Goal: Entertainment & Leisure: Consume media (video, audio)

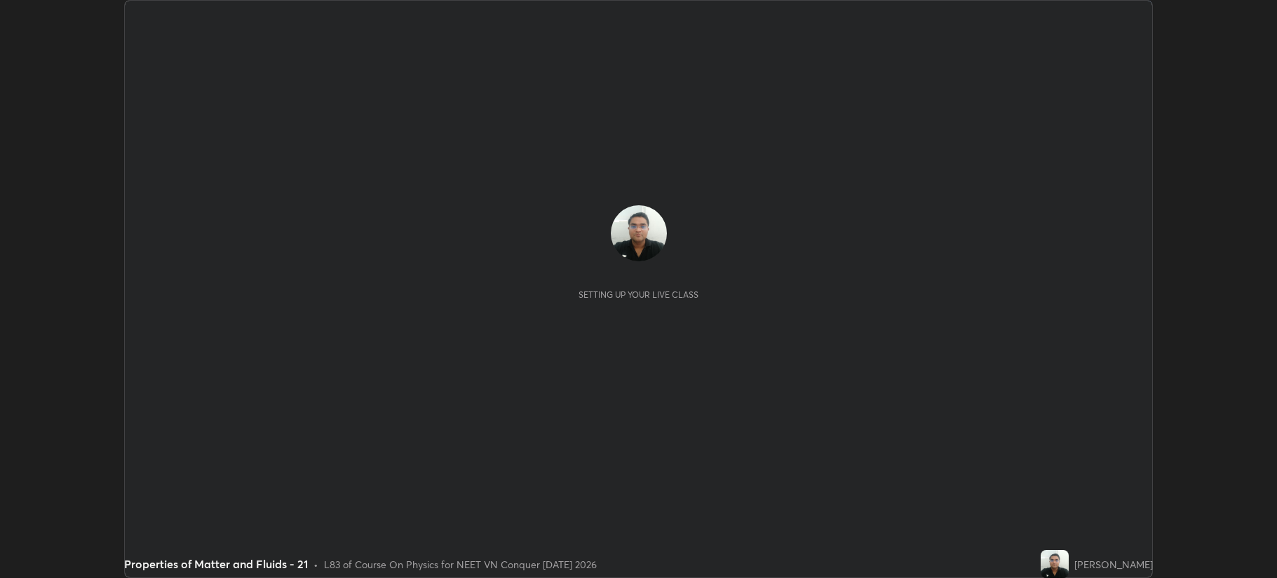
scroll to position [578, 1276]
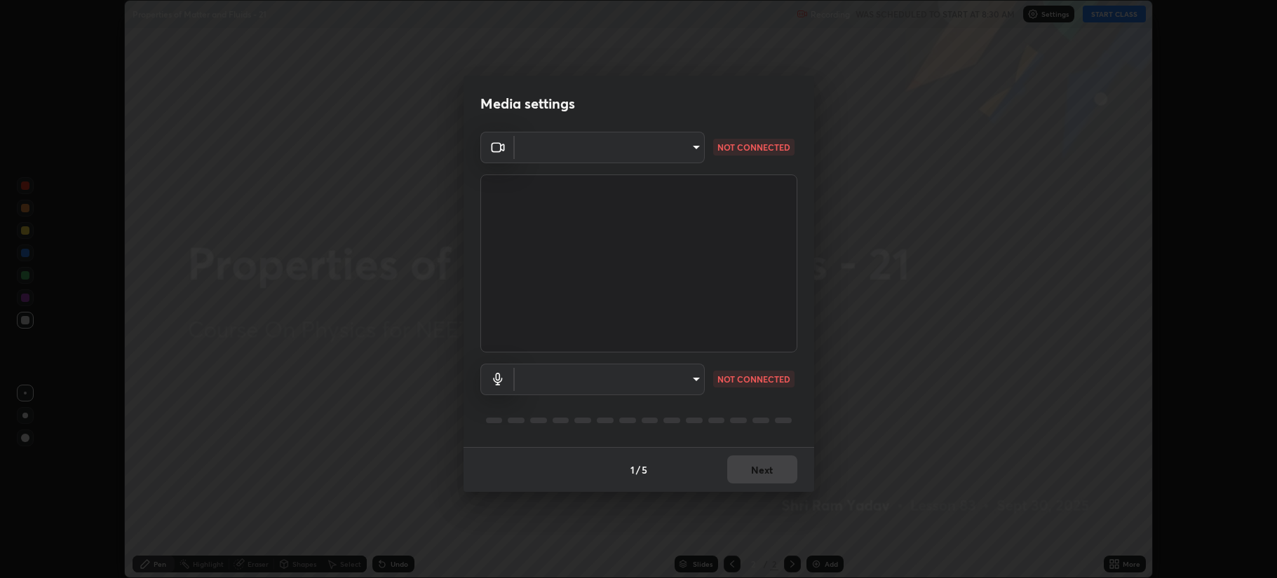
type input "b514d6723dd4d3c471526cd53b1784ca3f70d9044c5aa72a57affb8596088c16"
type input "288d00288fcaf616a09bcad34bc7532a5ade2d59963b3bff78b1911a708f0a81"
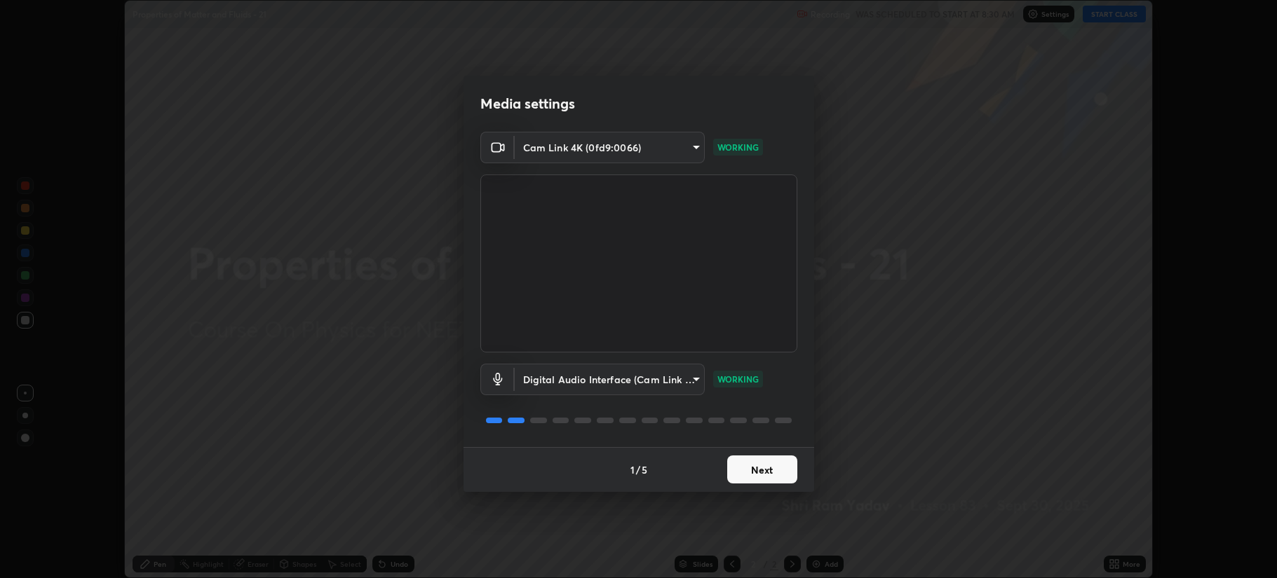
click at [745, 468] on button "Next" at bounding box center [762, 470] width 70 height 28
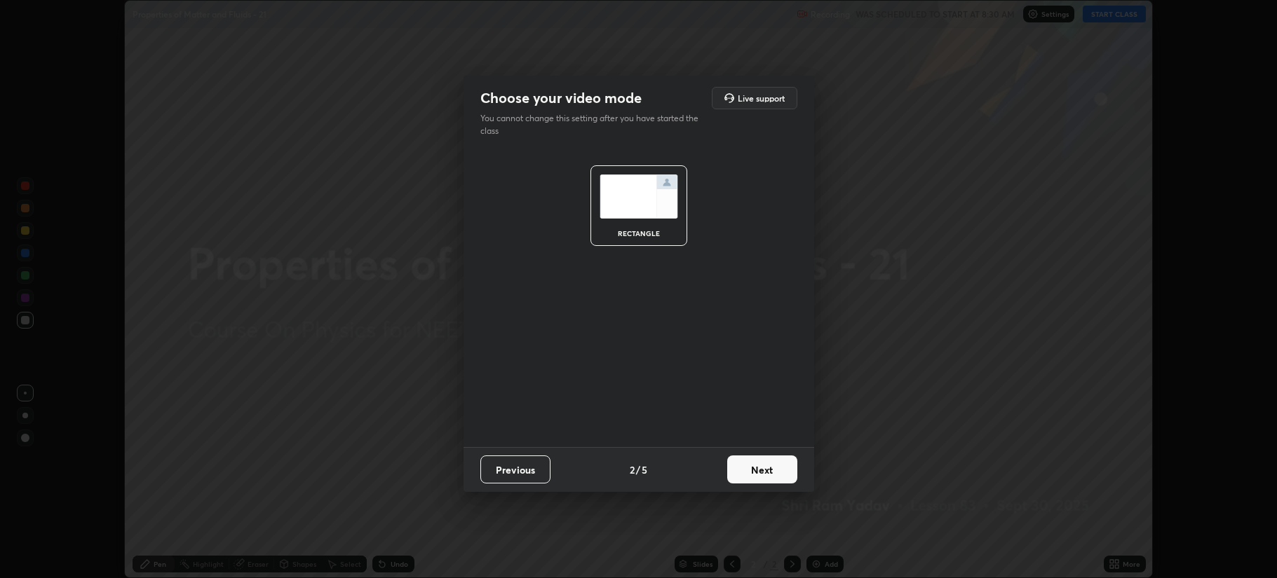
click at [747, 470] on button "Next" at bounding box center [762, 470] width 70 height 28
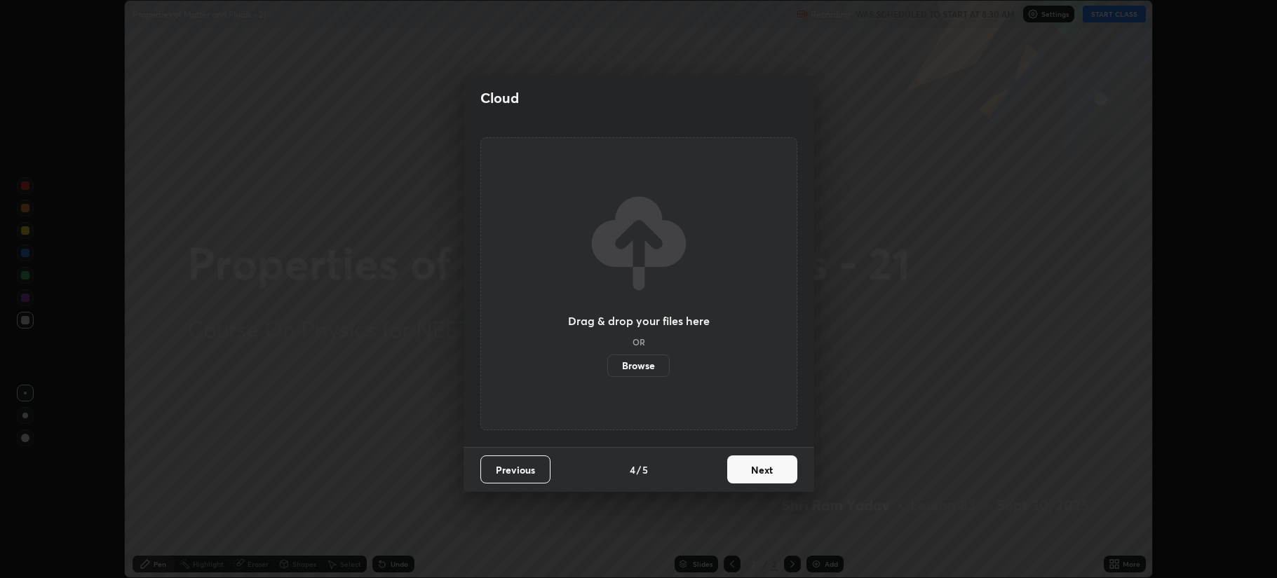
click at [749, 467] on button "Next" at bounding box center [762, 470] width 70 height 28
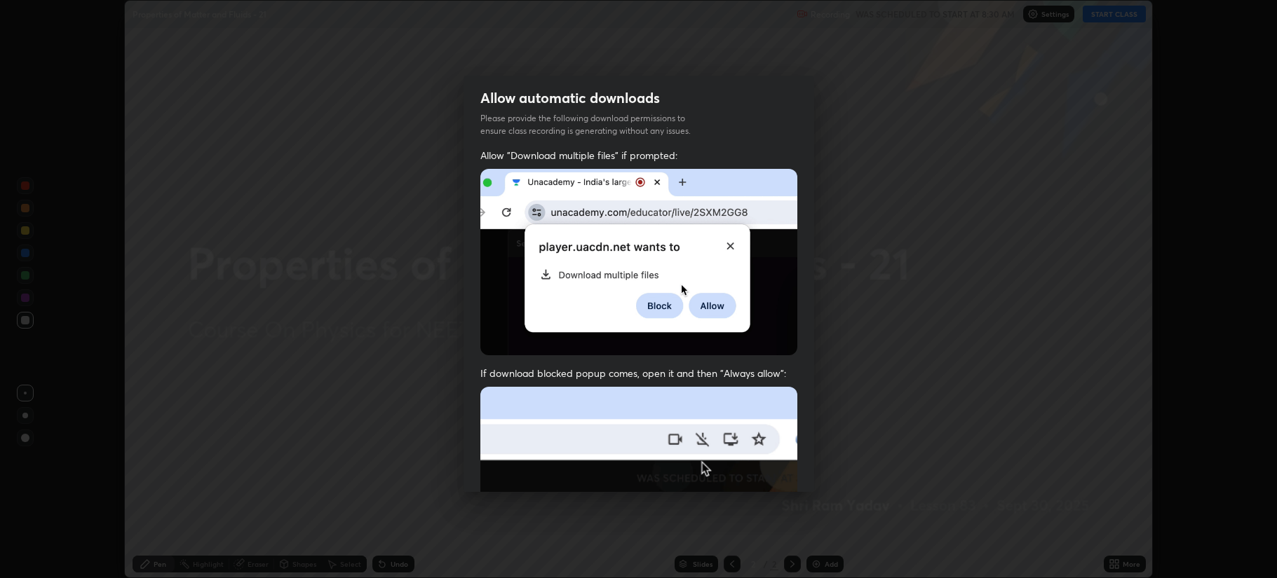
click at [747, 468] on img at bounding box center [638, 540] width 317 height 306
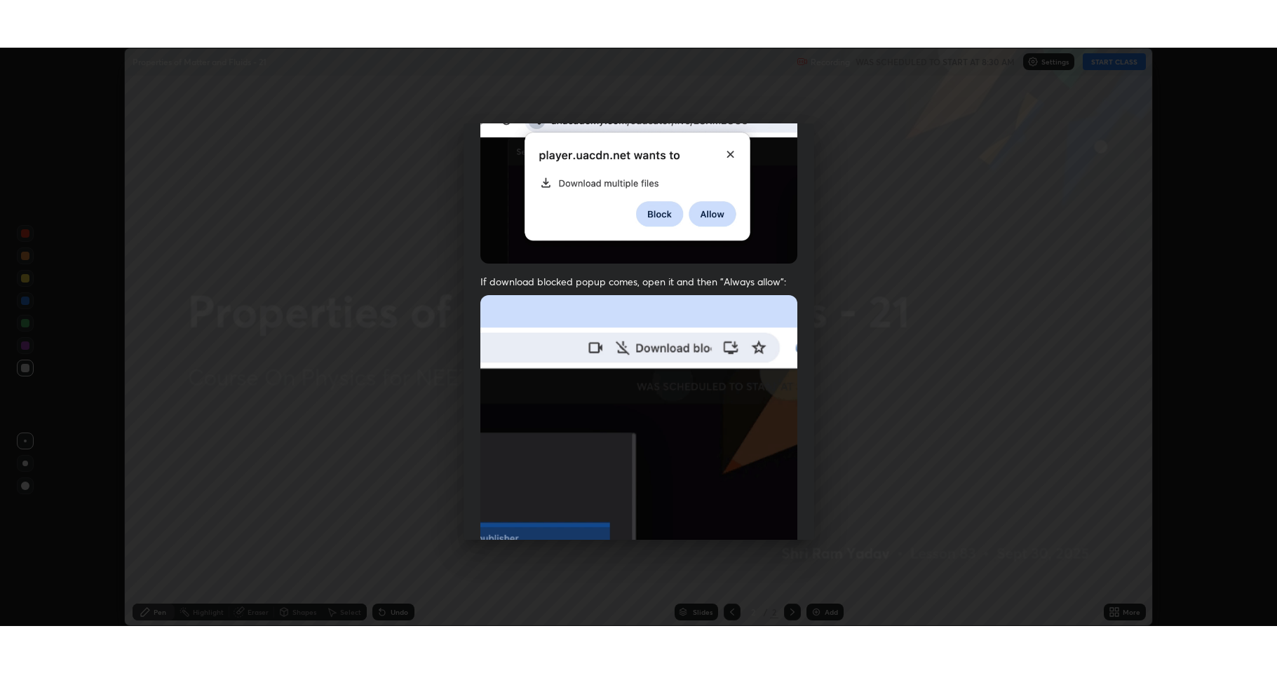
scroll to position [285, 0]
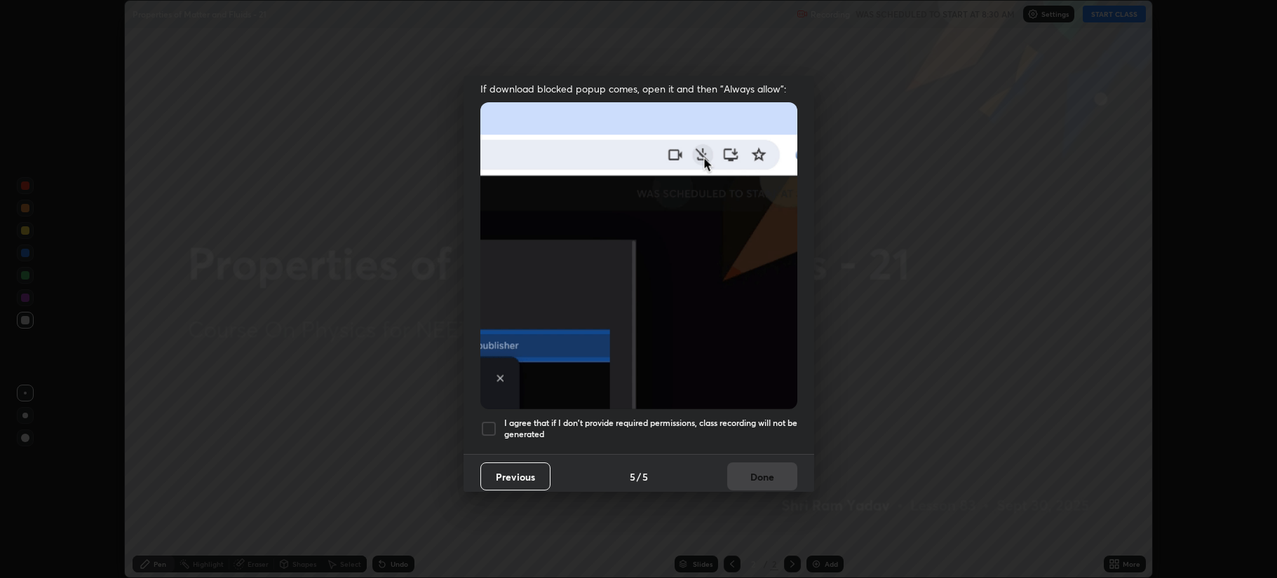
click at [481, 421] on div at bounding box center [488, 429] width 17 height 17
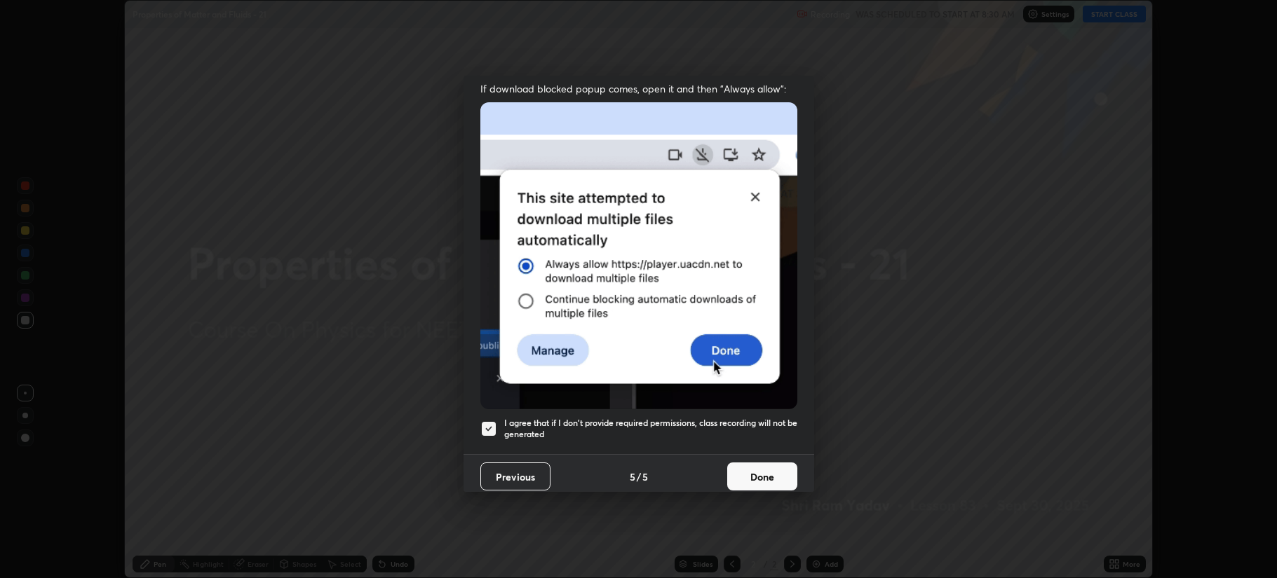
click at [742, 464] on button "Done" at bounding box center [762, 477] width 70 height 28
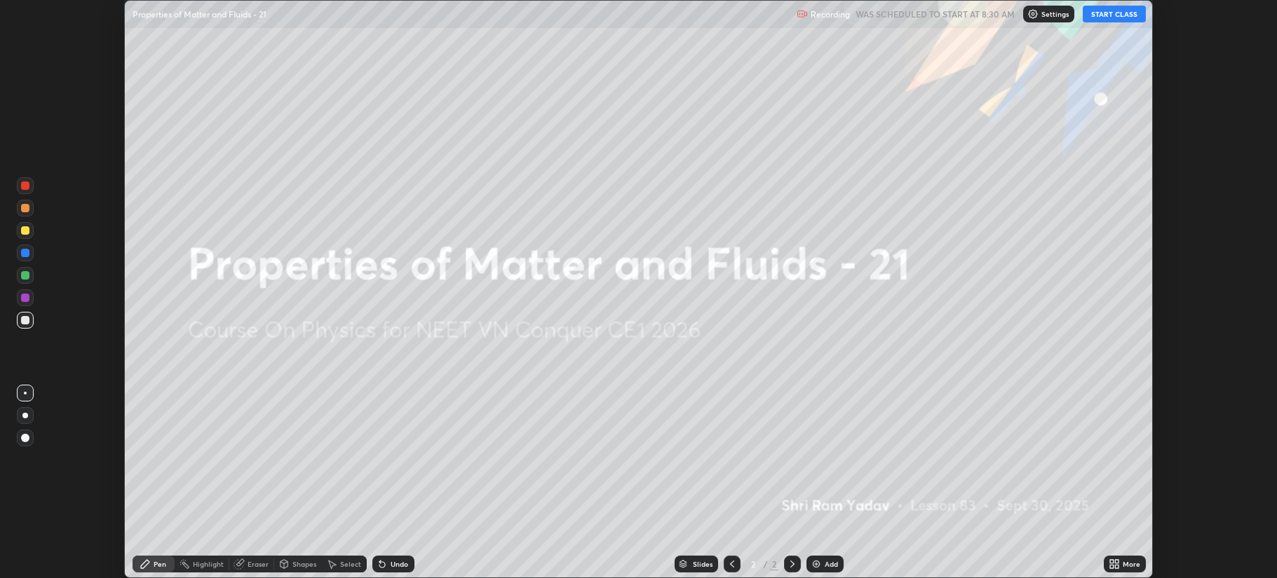
click at [1103, 18] on button "START CLASS" at bounding box center [1113, 14] width 63 height 17
click at [1111, 559] on icon at bounding box center [1113, 564] width 11 height 11
click at [1115, 561] on icon at bounding box center [1117, 562] width 4 height 4
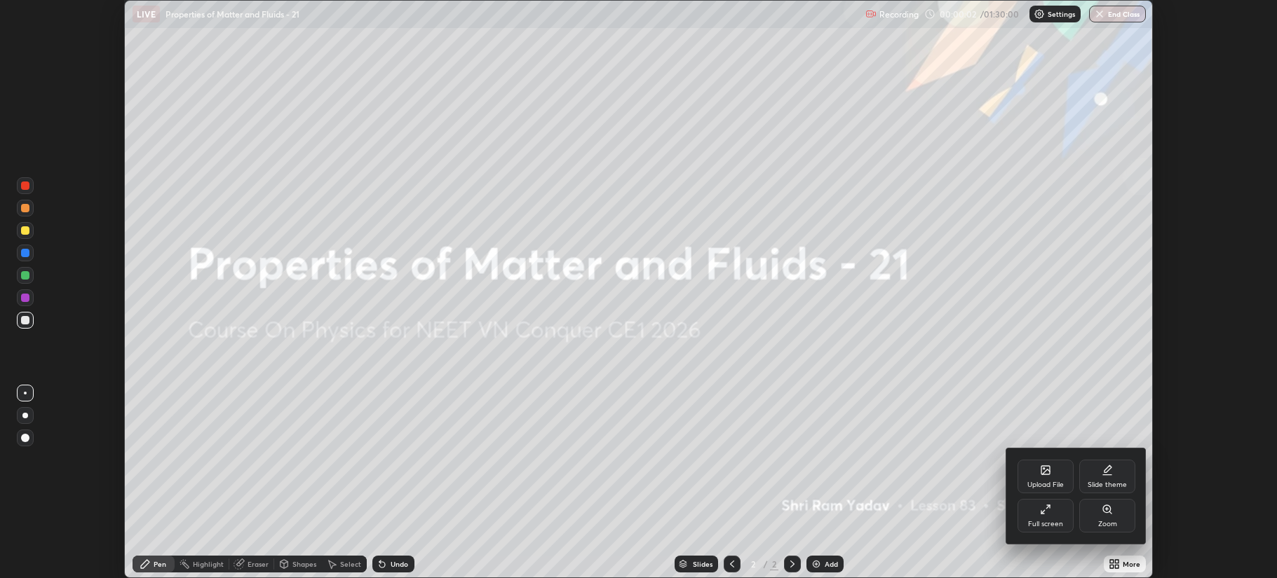
click at [1046, 511] on icon at bounding box center [1045, 509] width 11 height 11
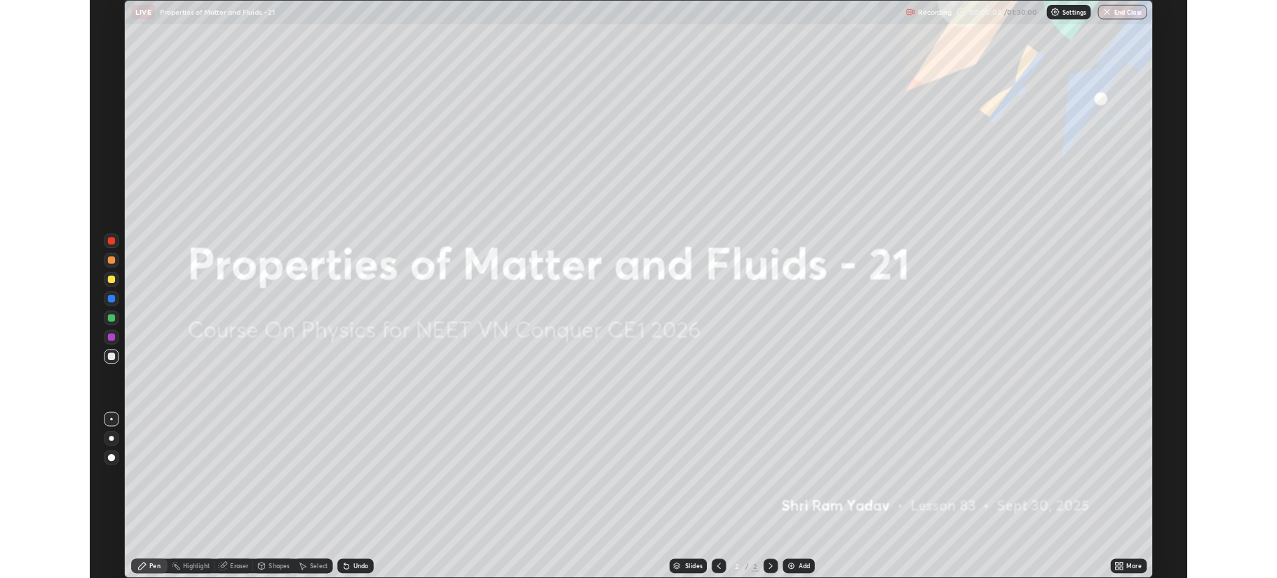
scroll to position [673, 1277]
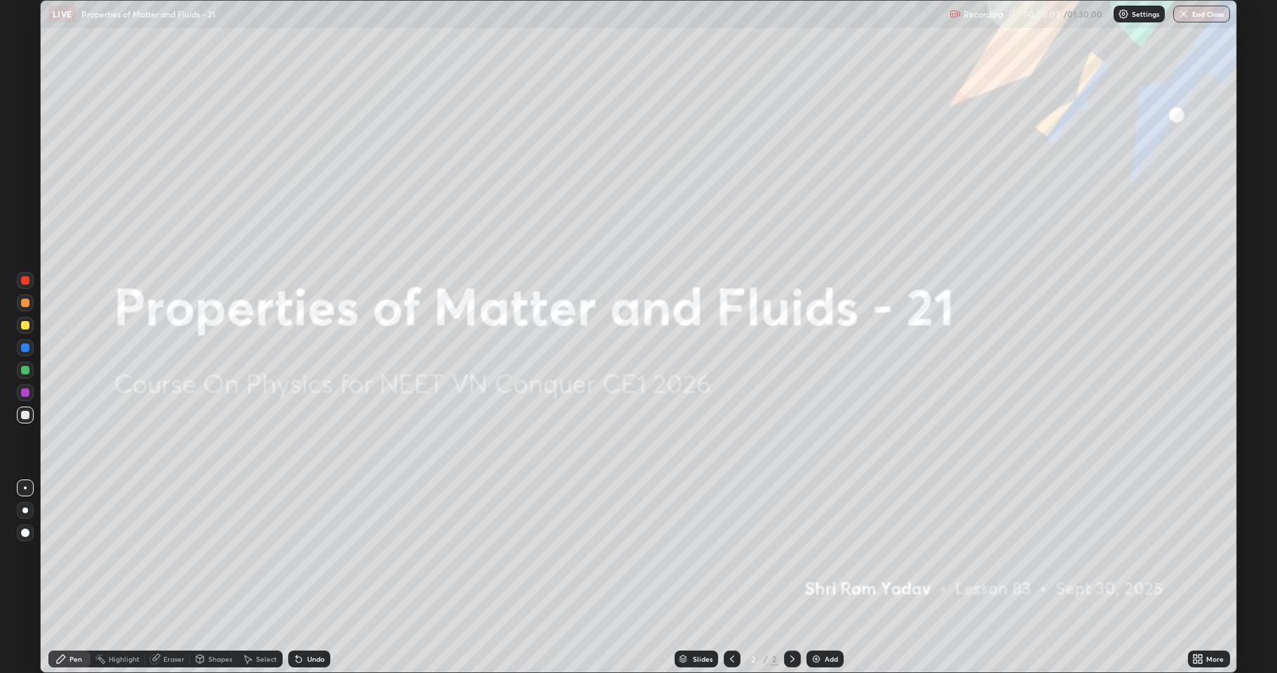
click at [820, 578] on div "Add" at bounding box center [824, 659] width 37 height 17
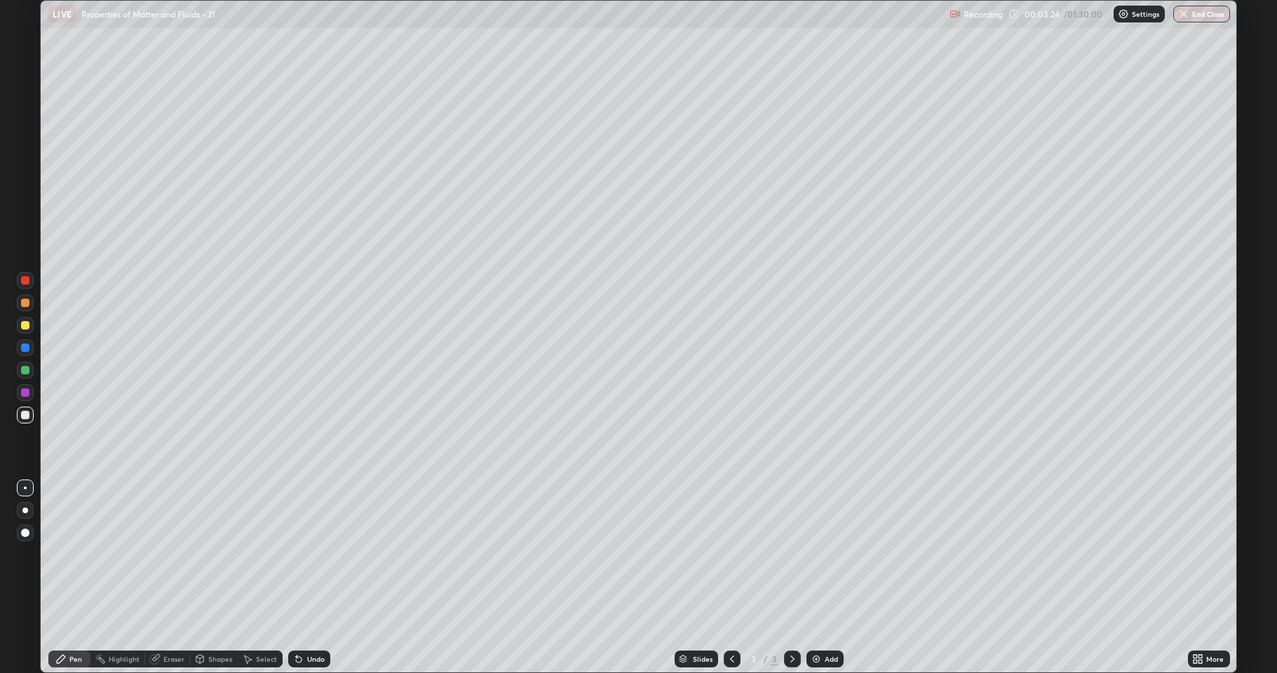
click at [27, 416] on div at bounding box center [25, 415] width 8 height 8
click at [313, 578] on div "Undo" at bounding box center [316, 658] width 18 height 7
click at [172, 578] on div "Eraser" at bounding box center [173, 658] width 21 height 7
click at [76, 578] on div "Pen" at bounding box center [69, 659] width 42 height 17
click at [817, 578] on img at bounding box center [815, 658] width 11 height 11
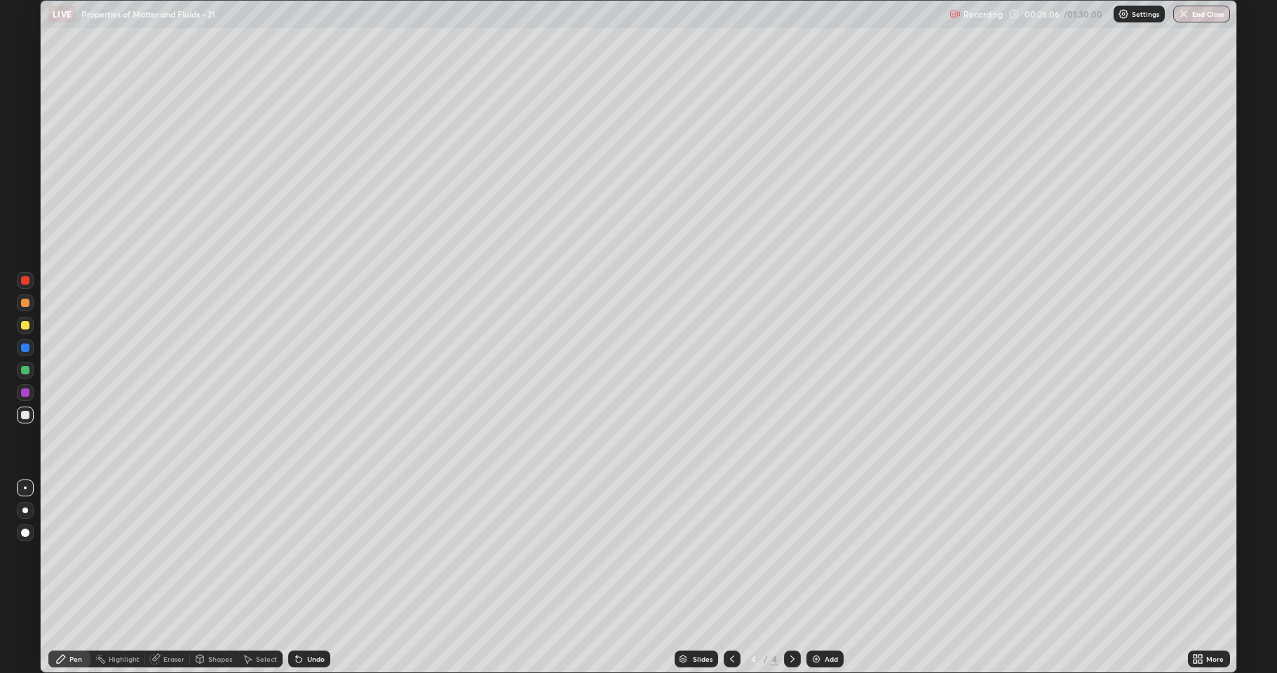
click at [296, 578] on icon at bounding box center [299, 660] width 6 height 6
click at [820, 578] on img at bounding box center [815, 658] width 11 height 11
click at [26, 348] on div at bounding box center [25, 348] width 8 height 8
click at [26, 302] on div at bounding box center [25, 303] width 8 height 8
click at [25, 321] on div at bounding box center [25, 325] width 8 height 8
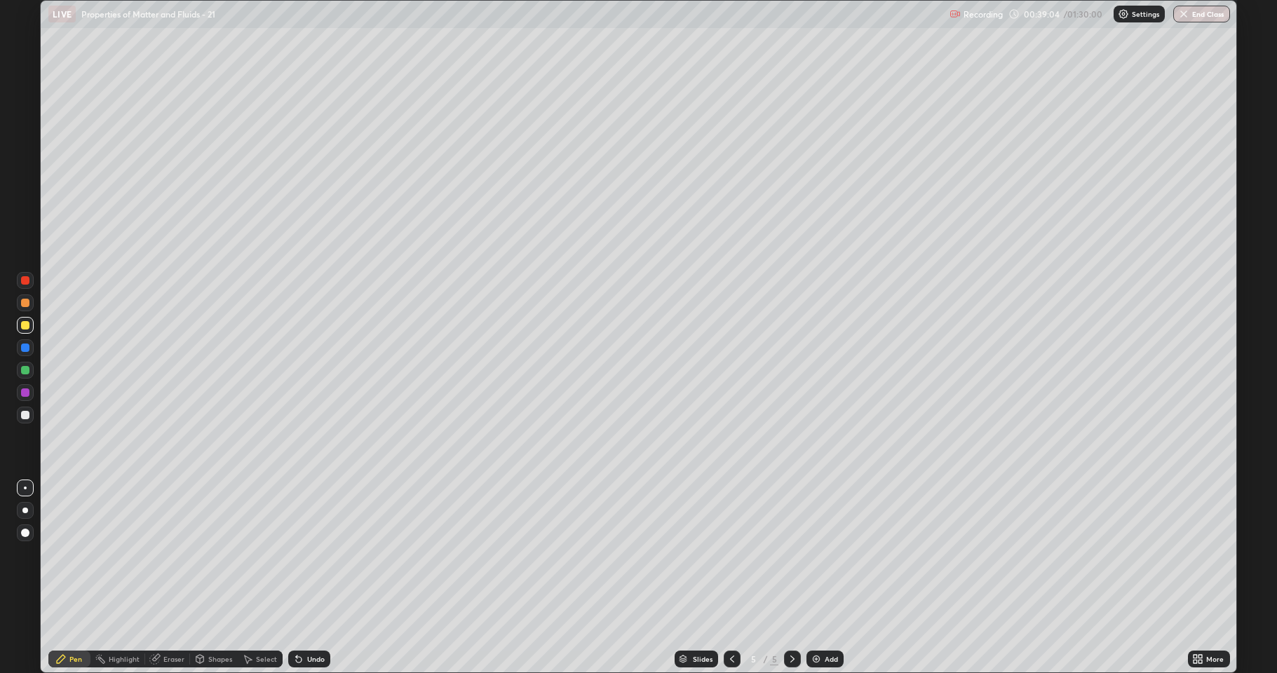
click at [18, 420] on div at bounding box center [25, 415] width 17 height 17
click at [25, 304] on div at bounding box center [25, 303] width 8 height 8
click at [24, 412] on div at bounding box center [25, 415] width 8 height 8
click at [297, 578] on icon at bounding box center [299, 660] width 6 height 6
click at [816, 578] on img at bounding box center [815, 658] width 11 height 11
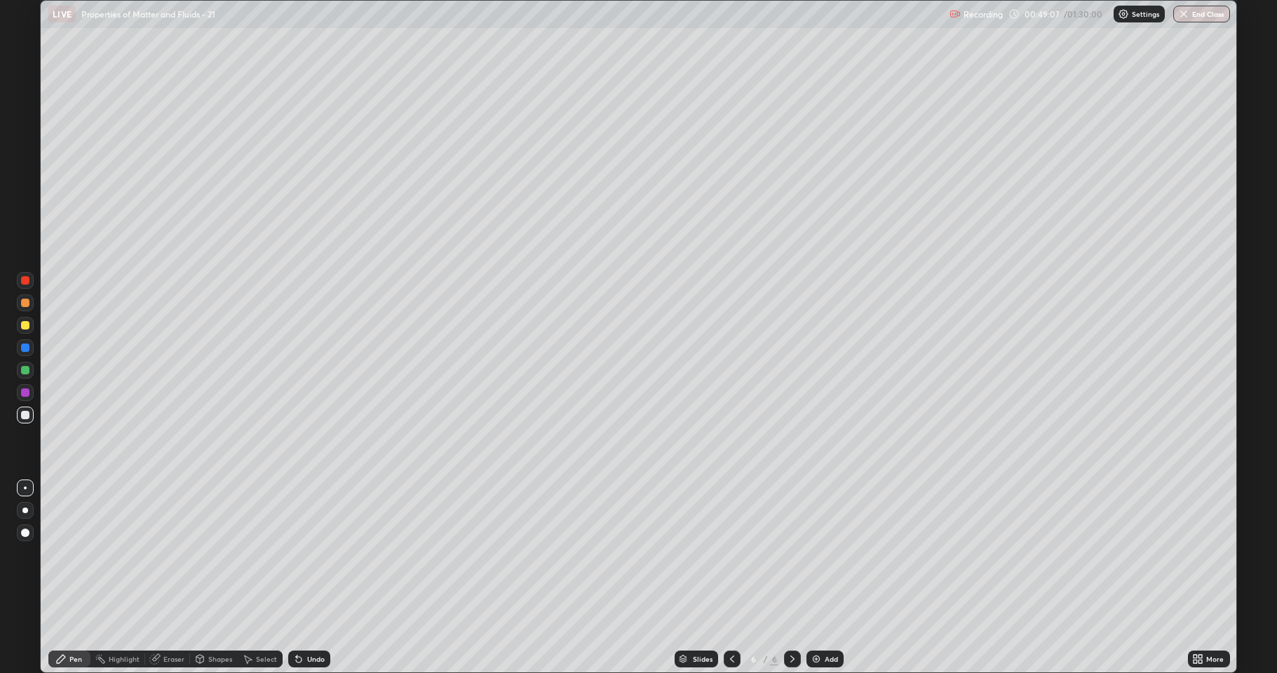
click at [308, 578] on div "Undo" at bounding box center [316, 658] width 18 height 7
click at [311, 578] on div "Undo" at bounding box center [316, 658] width 18 height 7
click at [25, 366] on div at bounding box center [25, 370] width 8 height 8
click at [27, 415] on div at bounding box center [25, 415] width 8 height 8
click at [297, 578] on icon at bounding box center [299, 660] width 6 height 6
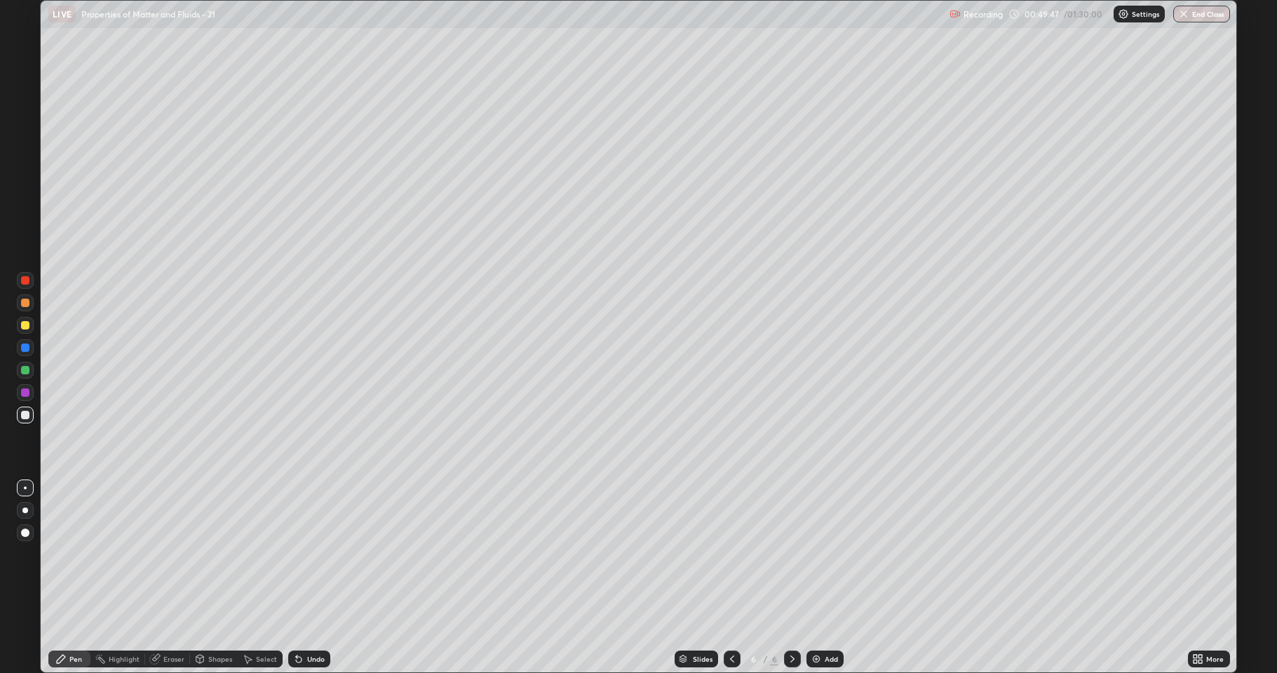
click at [297, 578] on icon at bounding box center [299, 660] width 6 height 6
click at [301, 578] on icon at bounding box center [298, 658] width 11 height 11
click at [303, 578] on div "Undo" at bounding box center [309, 659] width 42 height 17
click at [25, 348] on div at bounding box center [25, 348] width 8 height 8
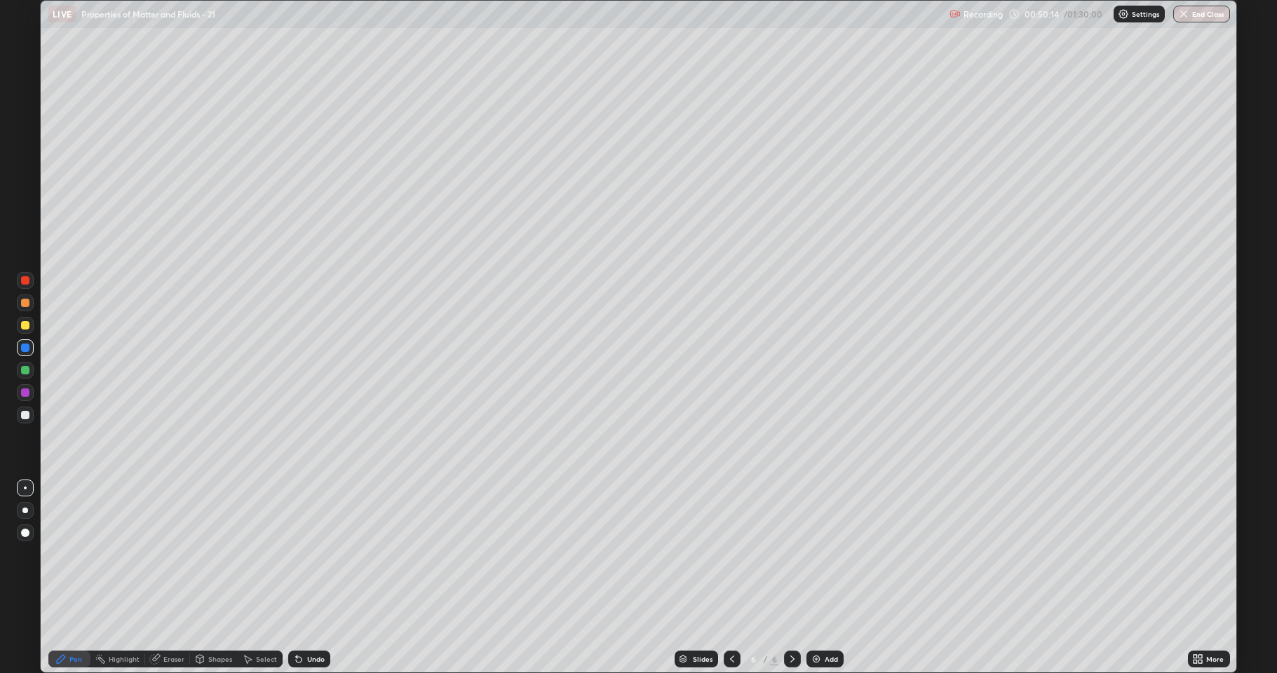
click at [28, 304] on div at bounding box center [25, 303] width 8 height 8
click at [308, 578] on div "Undo" at bounding box center [316, 658] width 18 height 7
click at [307, 578] on div "Undo" at bounding box center [316, 658] width 18 height 7
click at [22, 419] on div at bounding box center [25, 415] width 8 height 8
click at [310, 578] on div "Undo" at bounding box center [316, 658] width 18 height 7
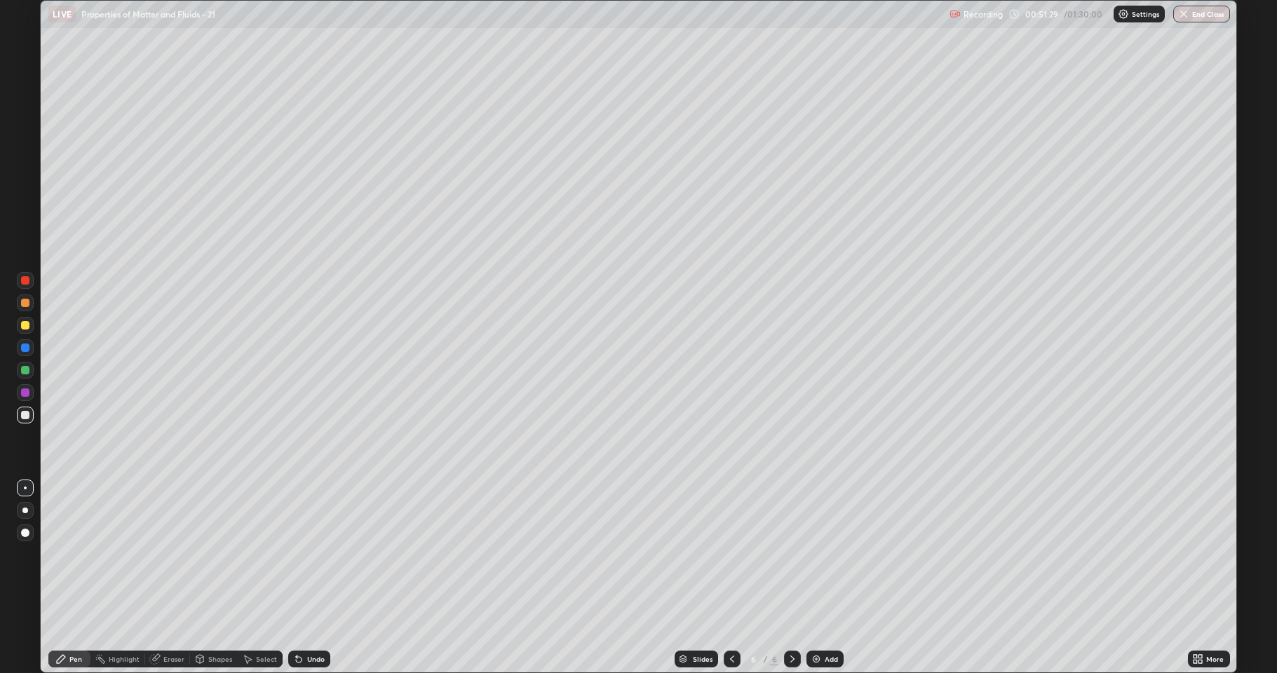
click at [27, 373] on div at bounding box center [25, 370] width 8 height 8
click at [25, 329] on div at bounding box center [25, 325] width 8 height 8
click at [22, 412] on div at bounding box center [25, 415] width 8 height 8
click at [817, 578] on img at bounding box center [815, 658] width 11 height 11
click at [317, 578] on div "Undo" at bounding box center [316, 658] width 18 height 7
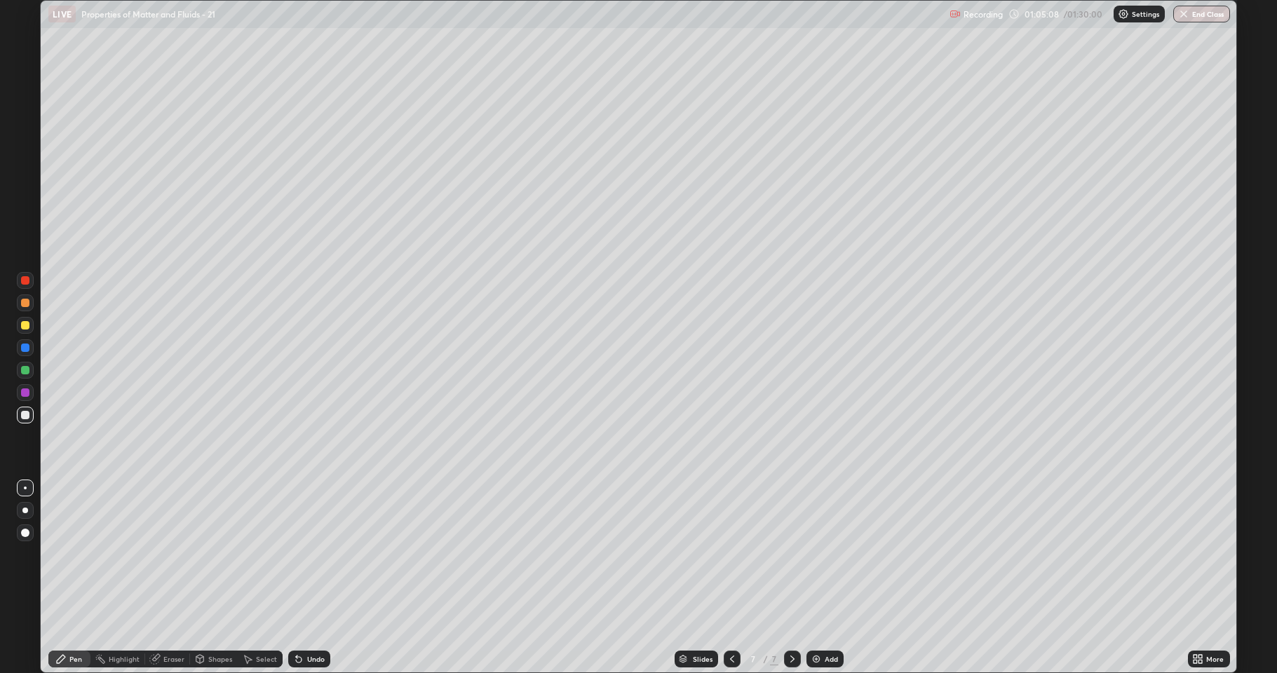
click at [308, 578] on div "Undo" at bounding box center [316, 658] width 18 height 7
click at [18, 321] on div at bounding box center [25, 325] width 17 height 17
click at [22, 417] on div at bounding box center [25, 415] width 8 height 8
click at [307, 578] on div "Undo" at bounding box center [316, 658] width 18 height 7
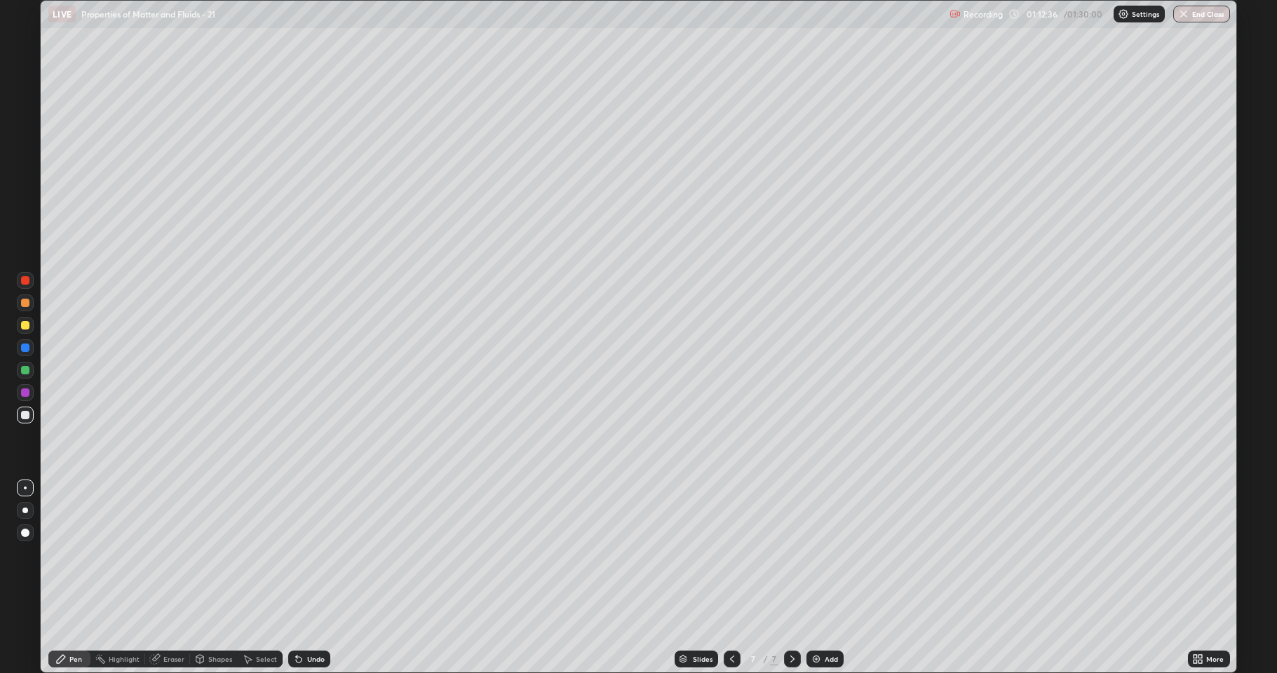
click at [307, 578] on div "Undo" at bounding box center [316, 658] width 18 height 7
click at [302, 578] on div "Undo" at bounding box center [309, 659] width 42 height 17
click at [822, 578] on div "Add" at bounding box center [824, 659] width 37 height 17
click at [21, 414] on div at bounding box center [25, 415] width 8 height 8
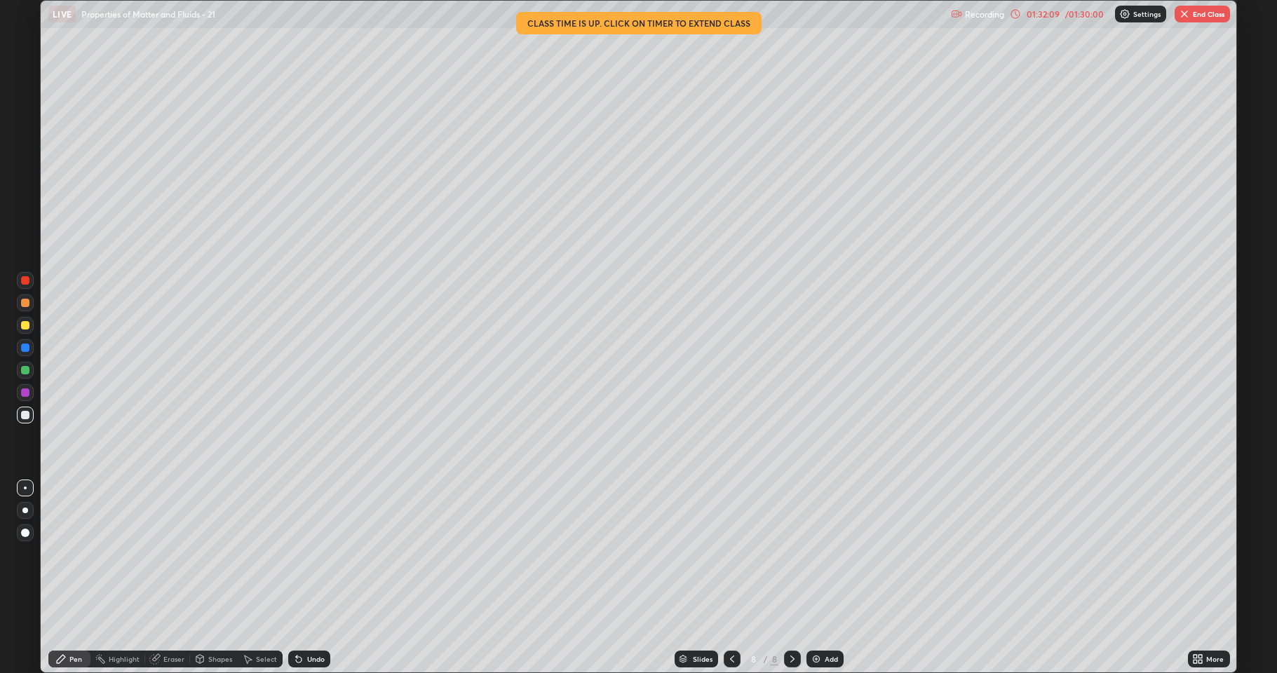
click at [1200, 19] on button "End Class" at bounding box center [1201, 14] width 55 height 17
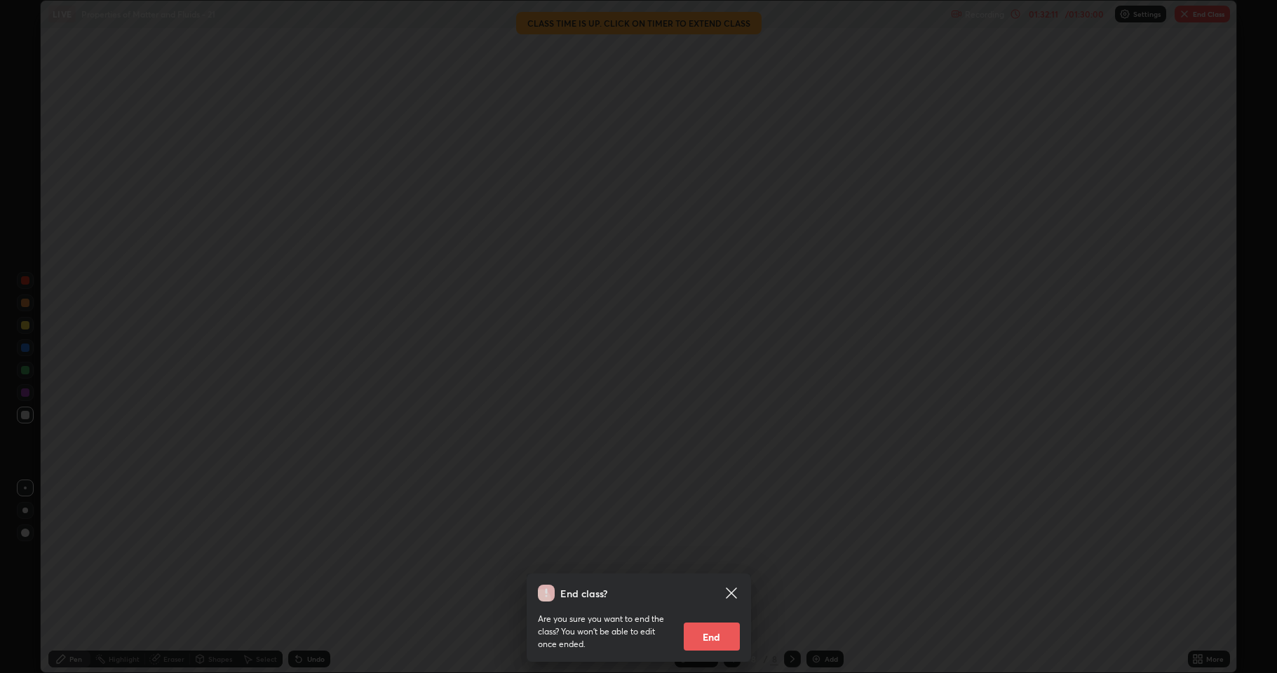
click at [719, 578] on button "End" at bounding box center [712, 637] width 56 height 28
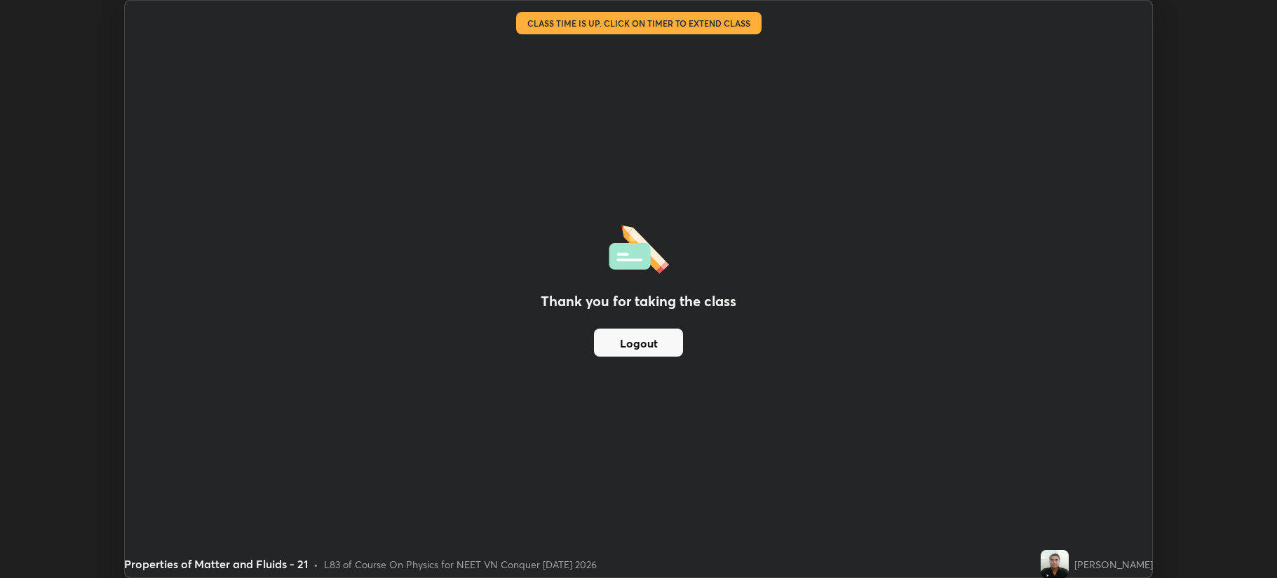
scroll to position [69527, 68829]
click at [655, 343] on button "Logout" at bounding box center [638, 343] width 89 height 28
click at [646, 346] on button "Logout" at bounding box center [638, 343] width 89 height 28
click at [627, 343] on button "Logout" at bounding box center [638, 343] width 89 height 28
click at [585, 423] on div "Thank you for taking the class Logout" at bounding box center [638, 289] width 1027 height 577
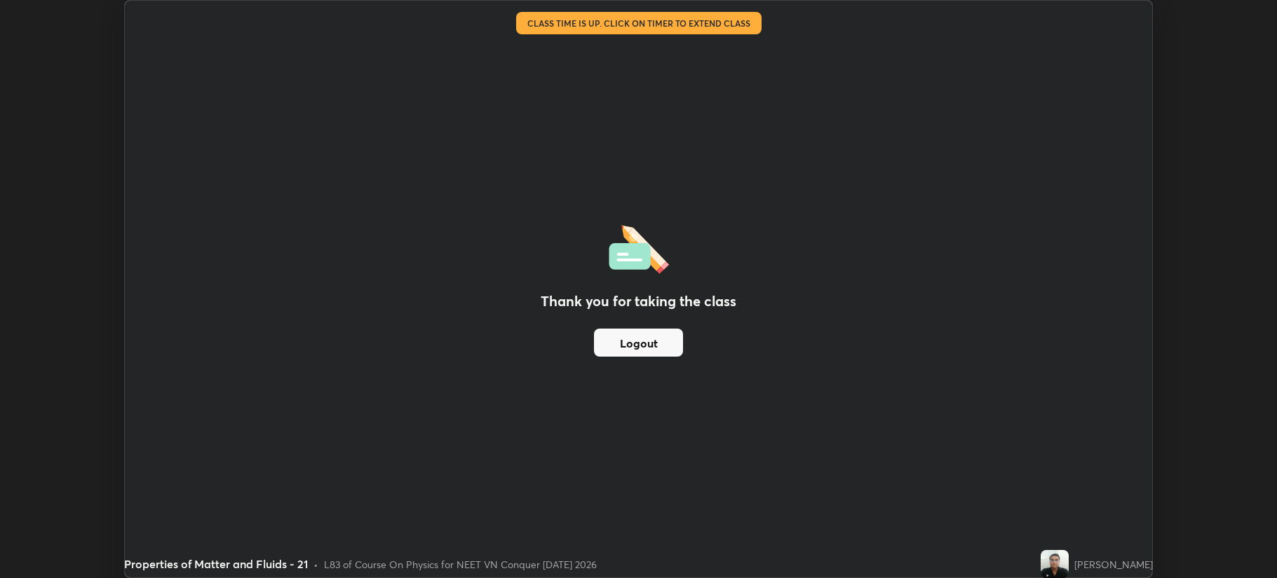
click at [625, 339] on button "Logout" at bounding box center [638, 343] width 89 height 28
click at [625, 342] on button "Logout" at bounding box center [638, 343] width 89 height 28
click at [631, 341] on button "Logout" at bounding box center [638, 343] width 89 height 28
click at [632, 341] on button "Logout" at bounding box center [638, 343] width 89 height 28
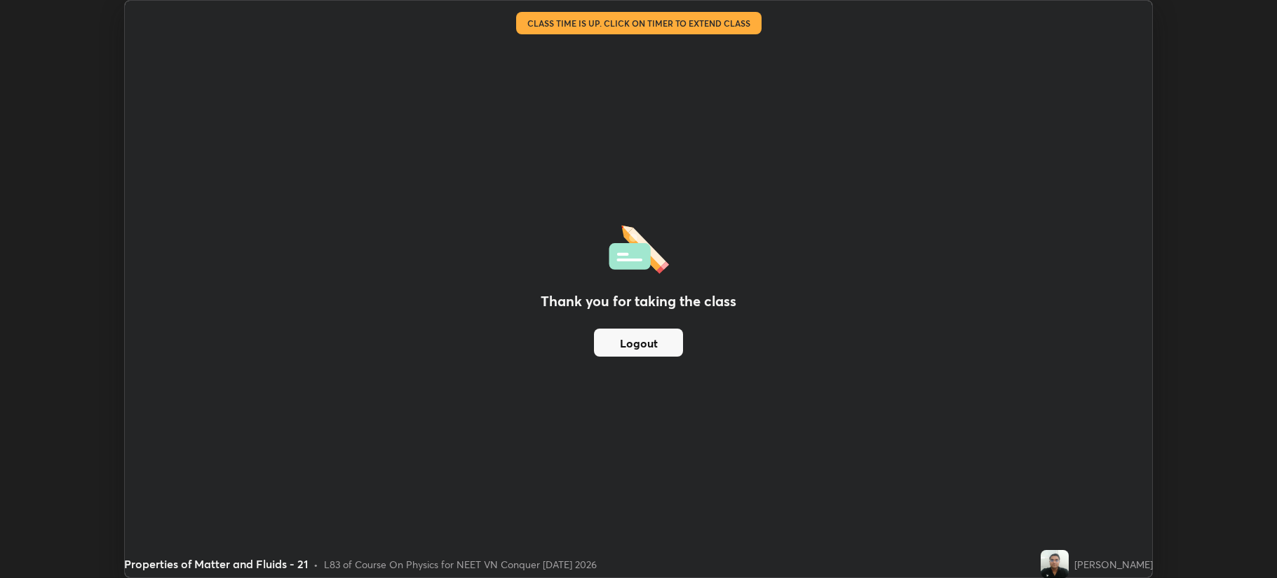
click at [632, 342] on button "Logout" at bounding box center [638, 343] width 89 height 28
click at [632, 339] on button "Logout" at bounding box center [638, 343] width 89 height 28
click at [612, 332] on button "Logout" at bounding box center [638, 343] width 89 height 28
